Goal: Task Accomplishment & Management: Use online tool/utility

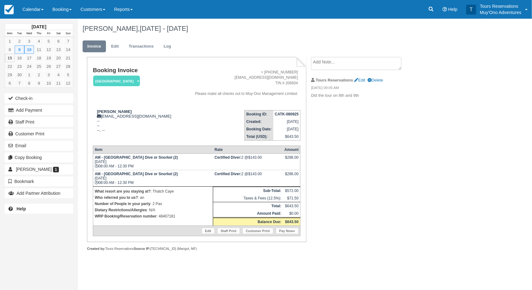
click at [326, 39] on ul "Invoice Edit Transactions Log" at bounding box center [277, 48] width 389 height 19
click at [59, 12] on link "Booking" at bounding box center [62, 9] width 28 height 19
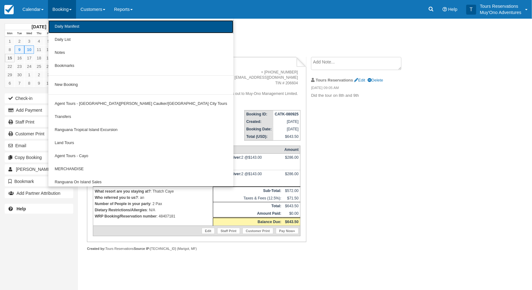
click at [69, 28] on link "Daily Manifest" at bounding box center [140, 26] width 185 height 13
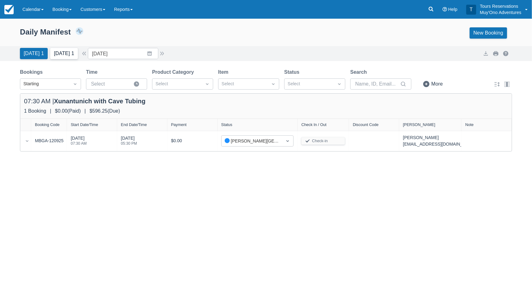
click at [65, 52] on button "Tomorrow 1" at bounding box center [64, 53] width 28 height 11
type input "09/16/25"
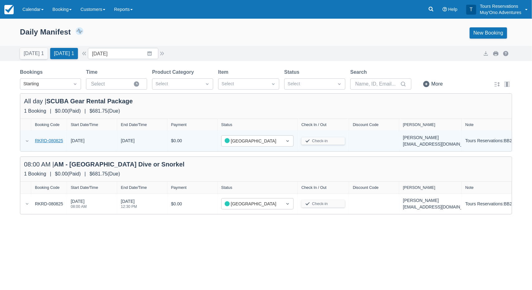
click at [52, 140] on link "RKRD-080825" at bounding box center [49, 141] width 28 height 7
